Goal: Information Seeking & Learning: Learn about a topic

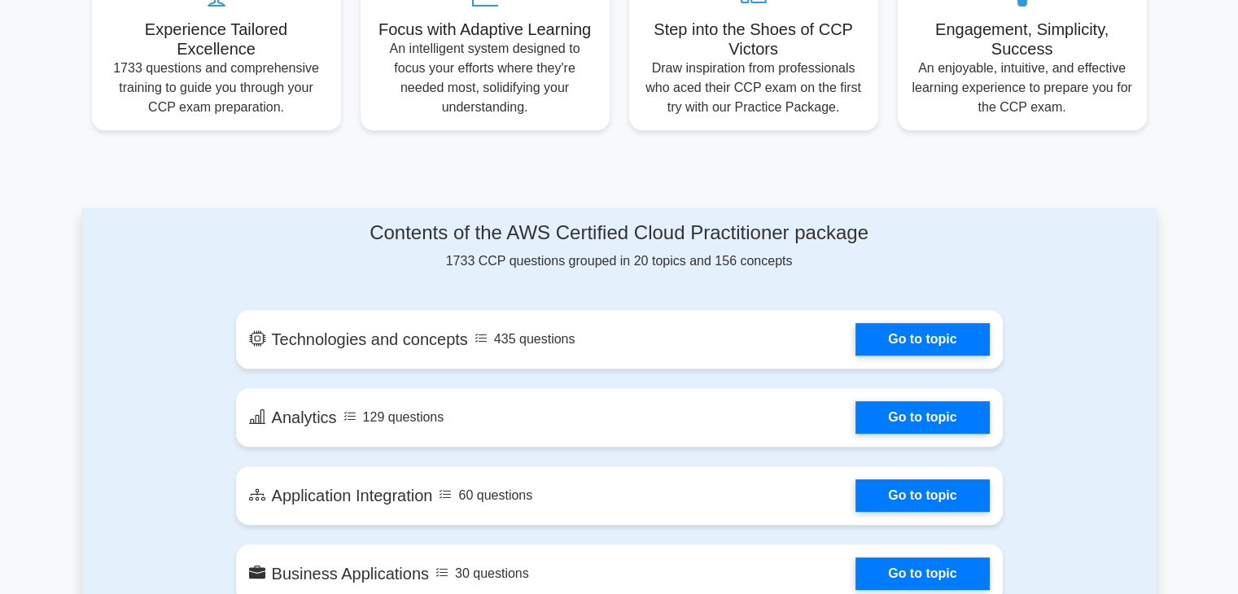
scroll to position [654, 0]
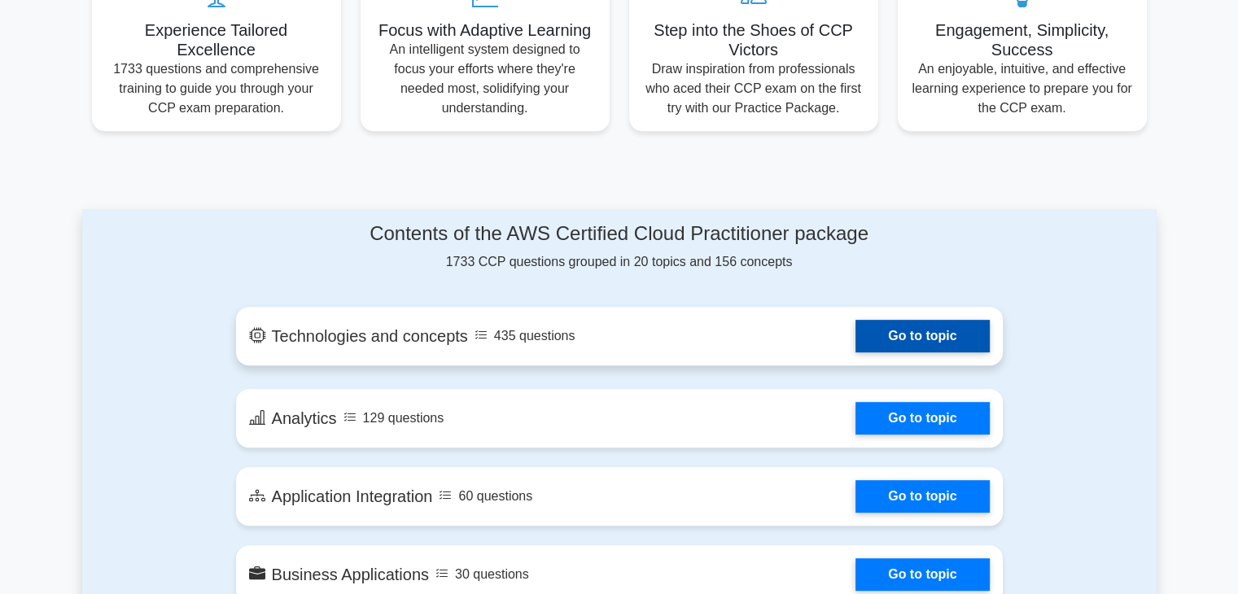
click at [881, 327] on link "Go to topic" at bounding box center [923, 336] width 134 height 33
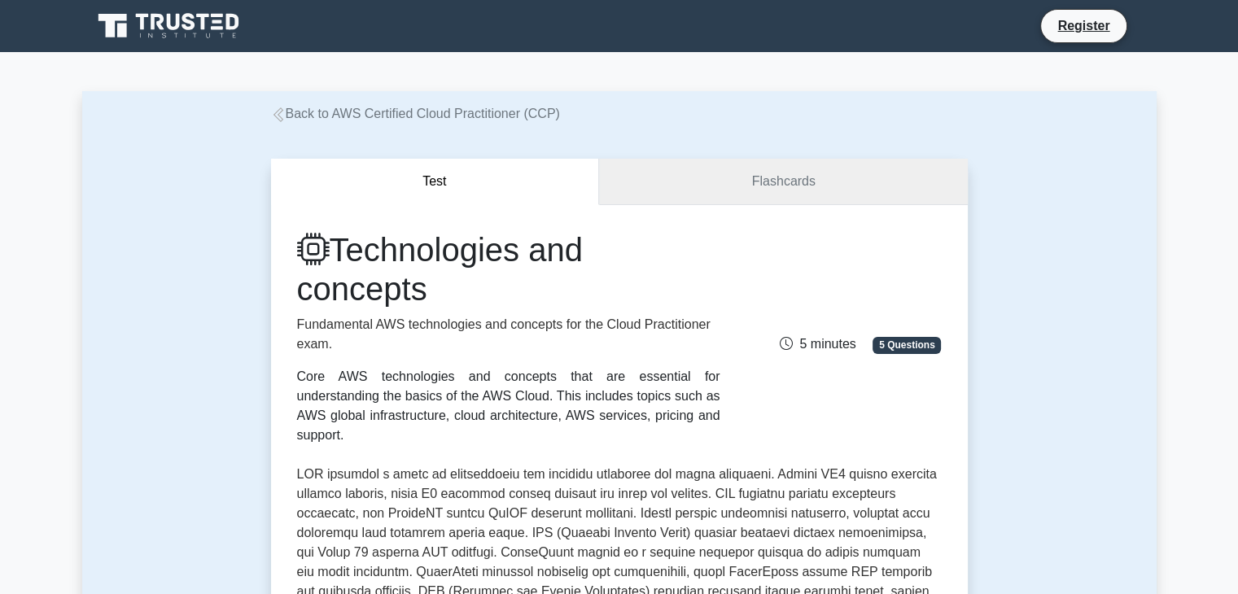
click at [768, 191] on link "Flashcards" at bounding box center [783, 182] width 368 height 46
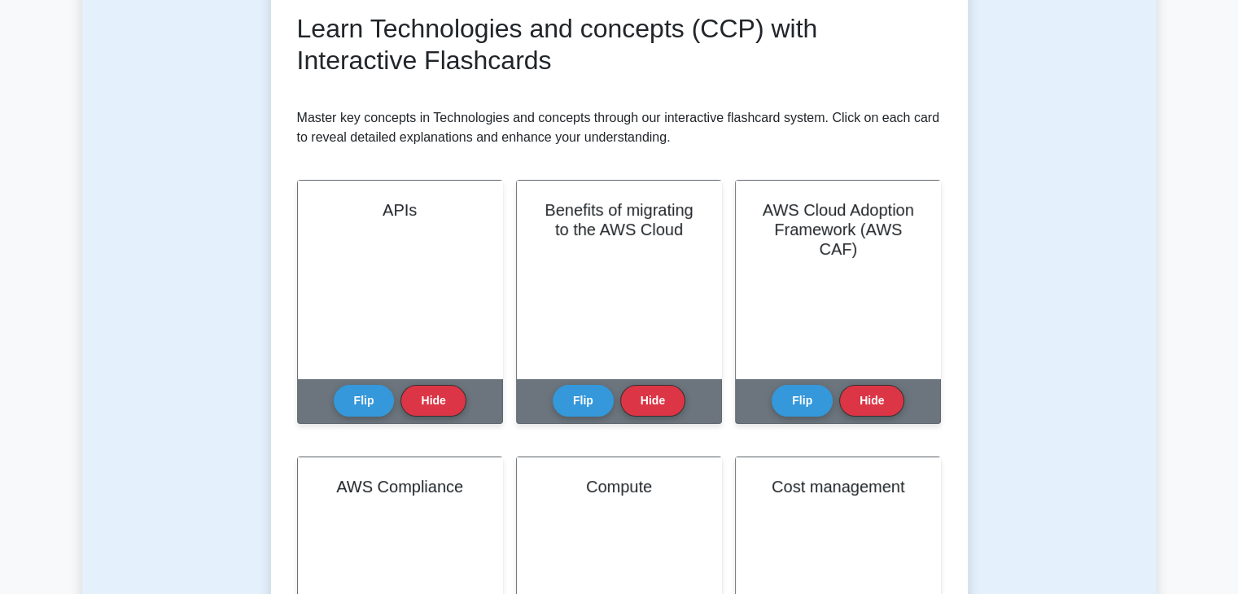
scroll to position [234, 0]
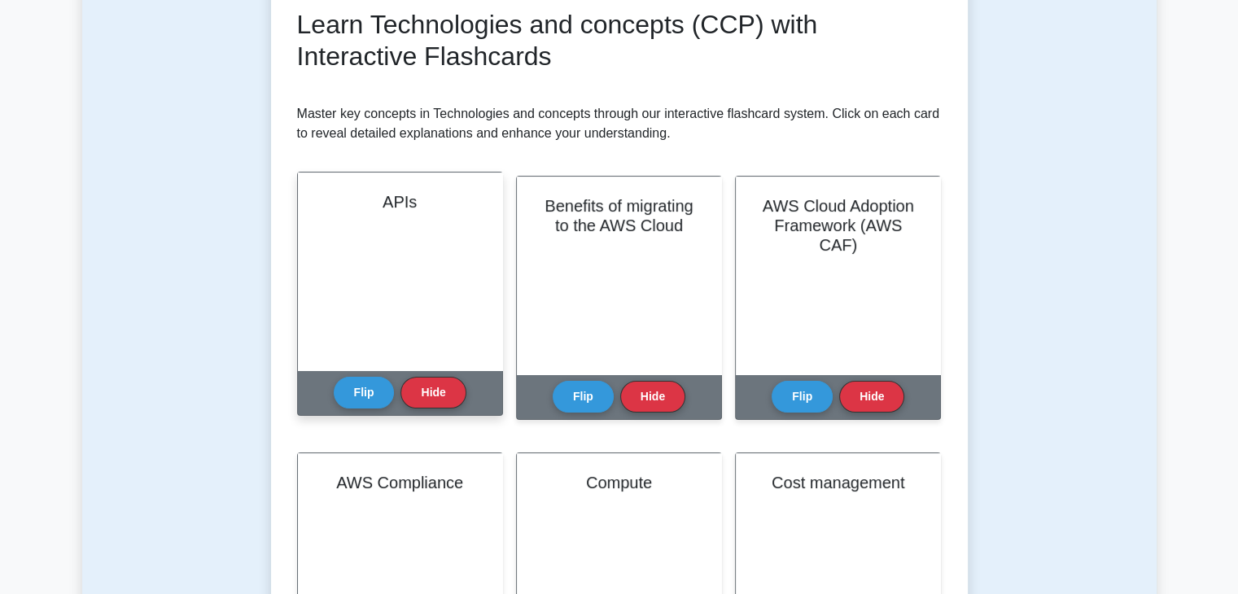
click at [394, 351] on div "APIs" at bounding box center [400, 272] width 204 height 198
click at [376, 379] on button "Flip" at bounding box center [364, 392] width 61 height 32
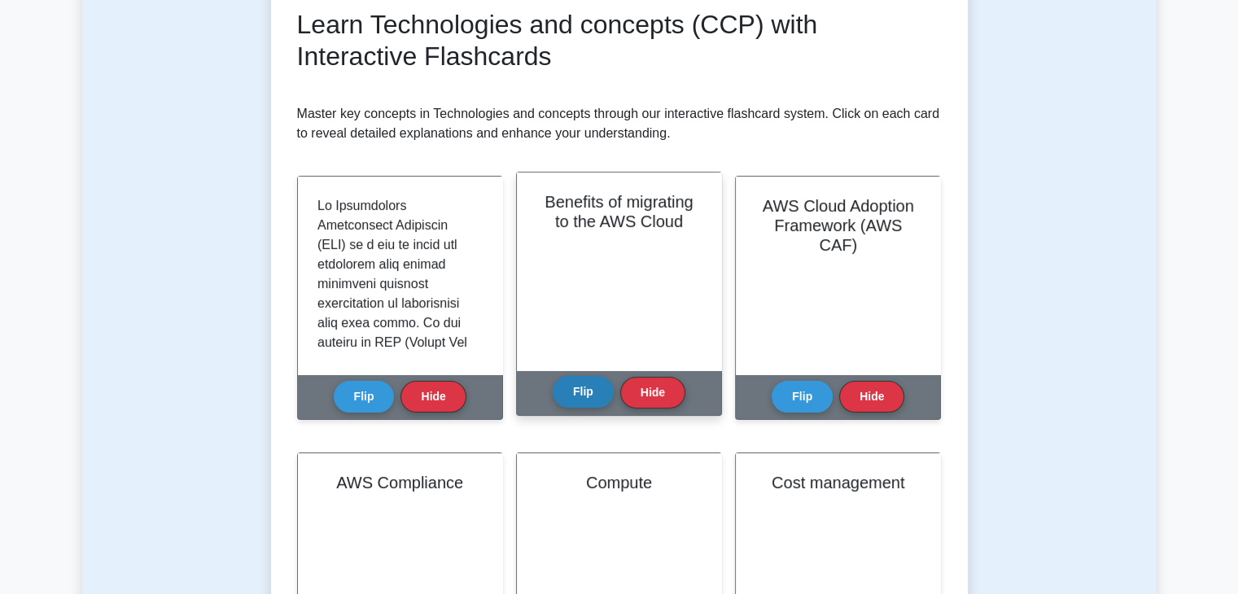
click at [586, 384] on button "Flip" at bounding box center [583, 392] width 61 height 32
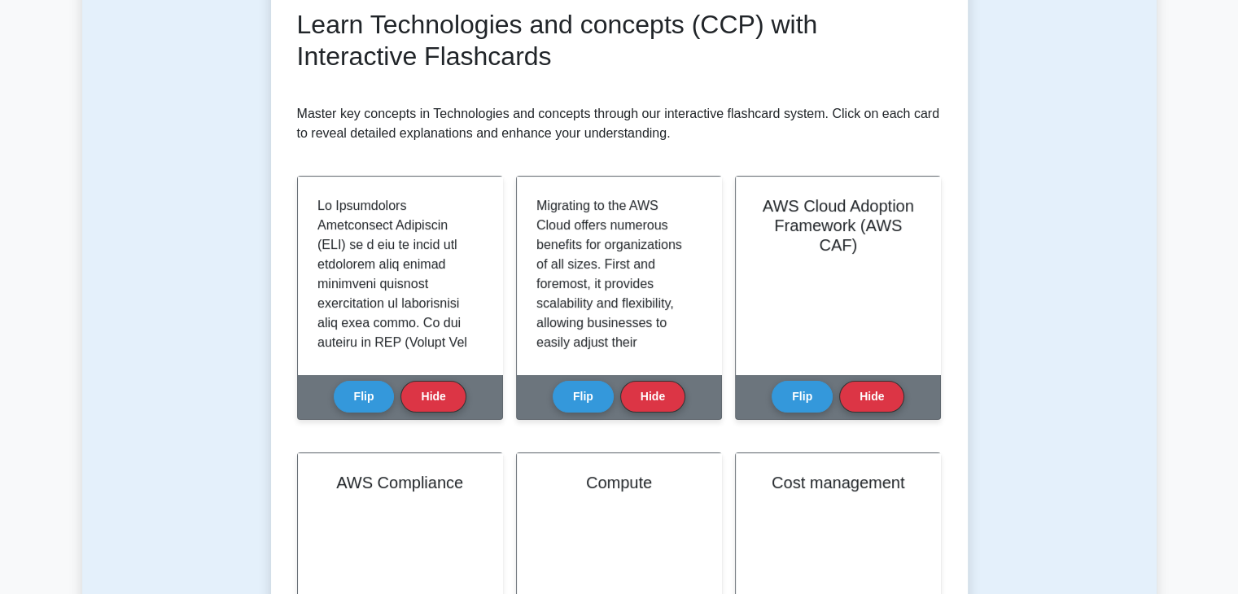
scroll to position [0, 0]
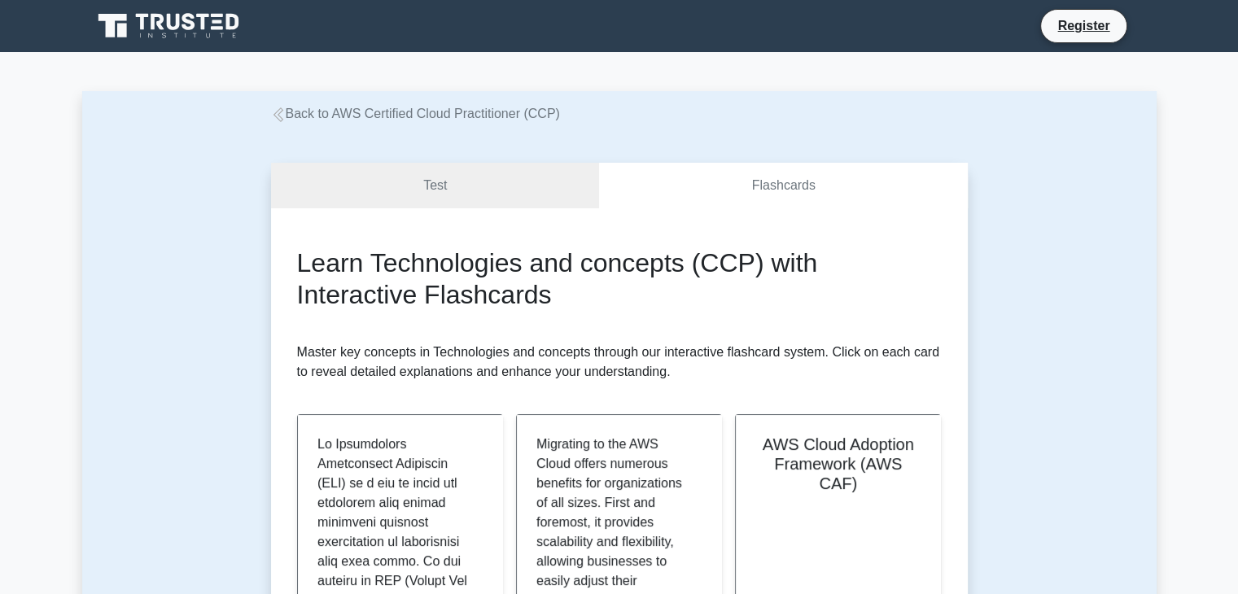
click at [281, 121] on icon at bounding box center [278, 114] width 10 height 15
